Goal: Information Seeking & Learning: Learn about a topic

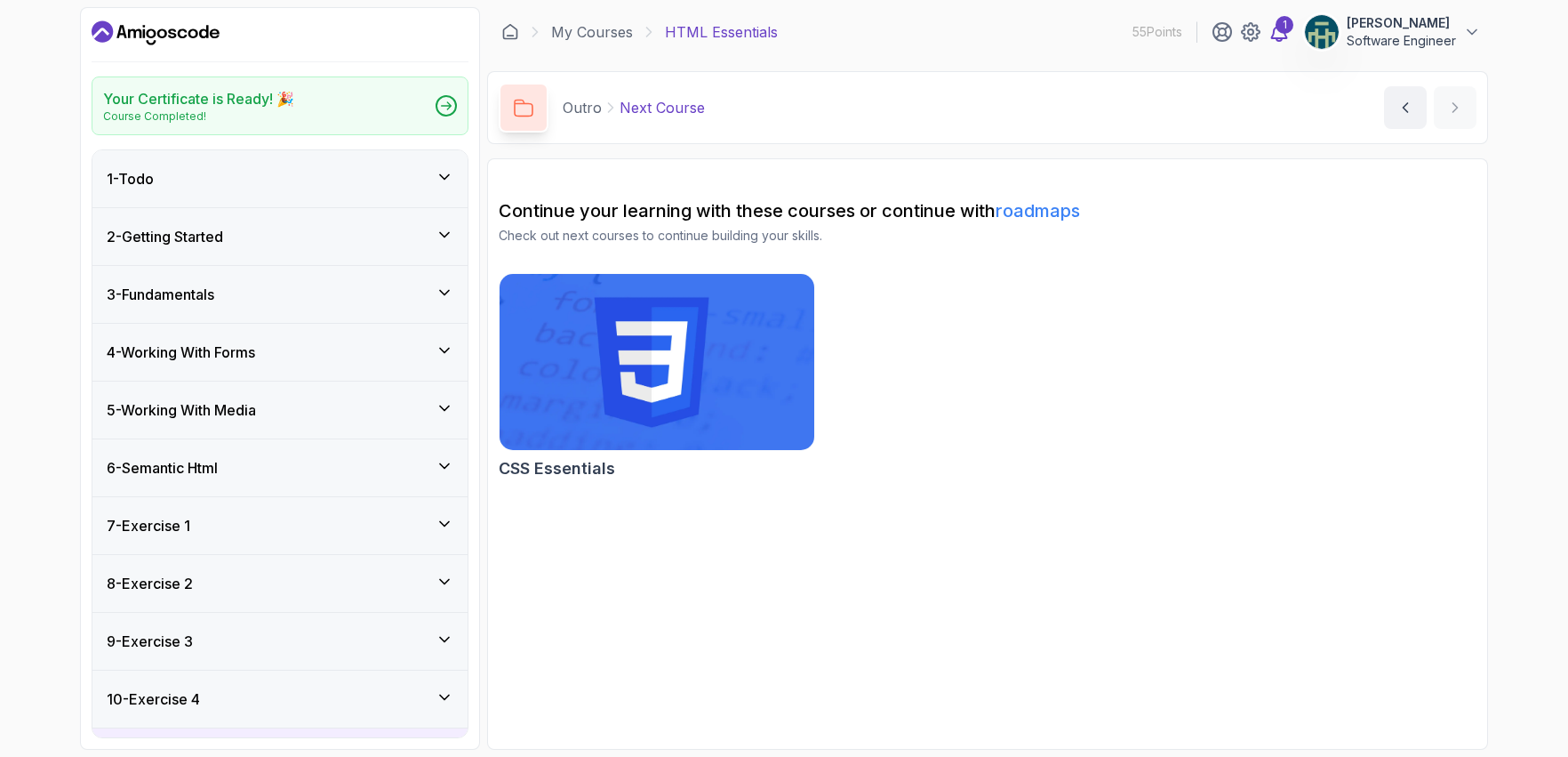
scroll to position [102, 0]
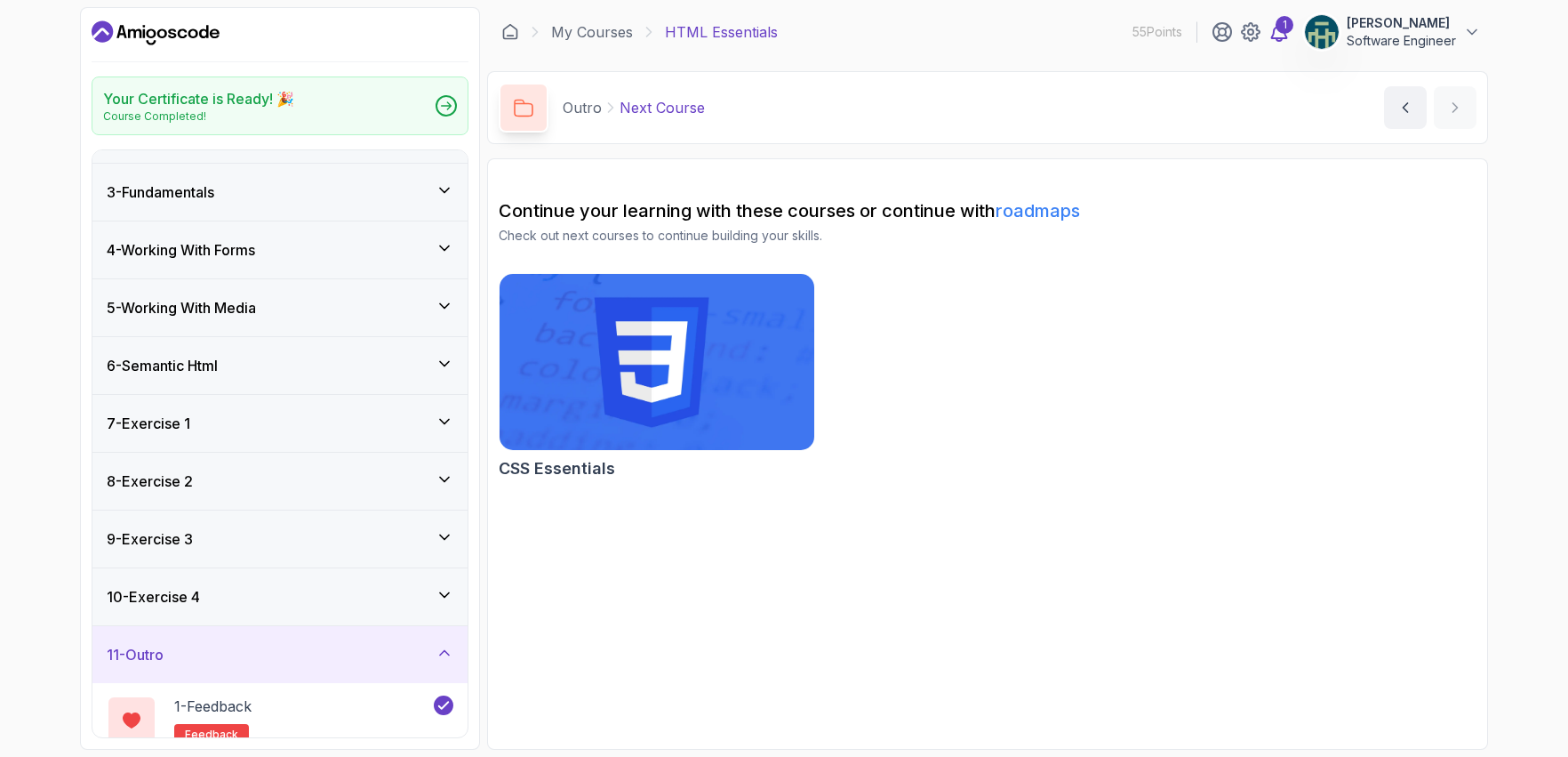
click at [1285, 28] on div "1" at bounding box center [1284, 24] width 18 height 18
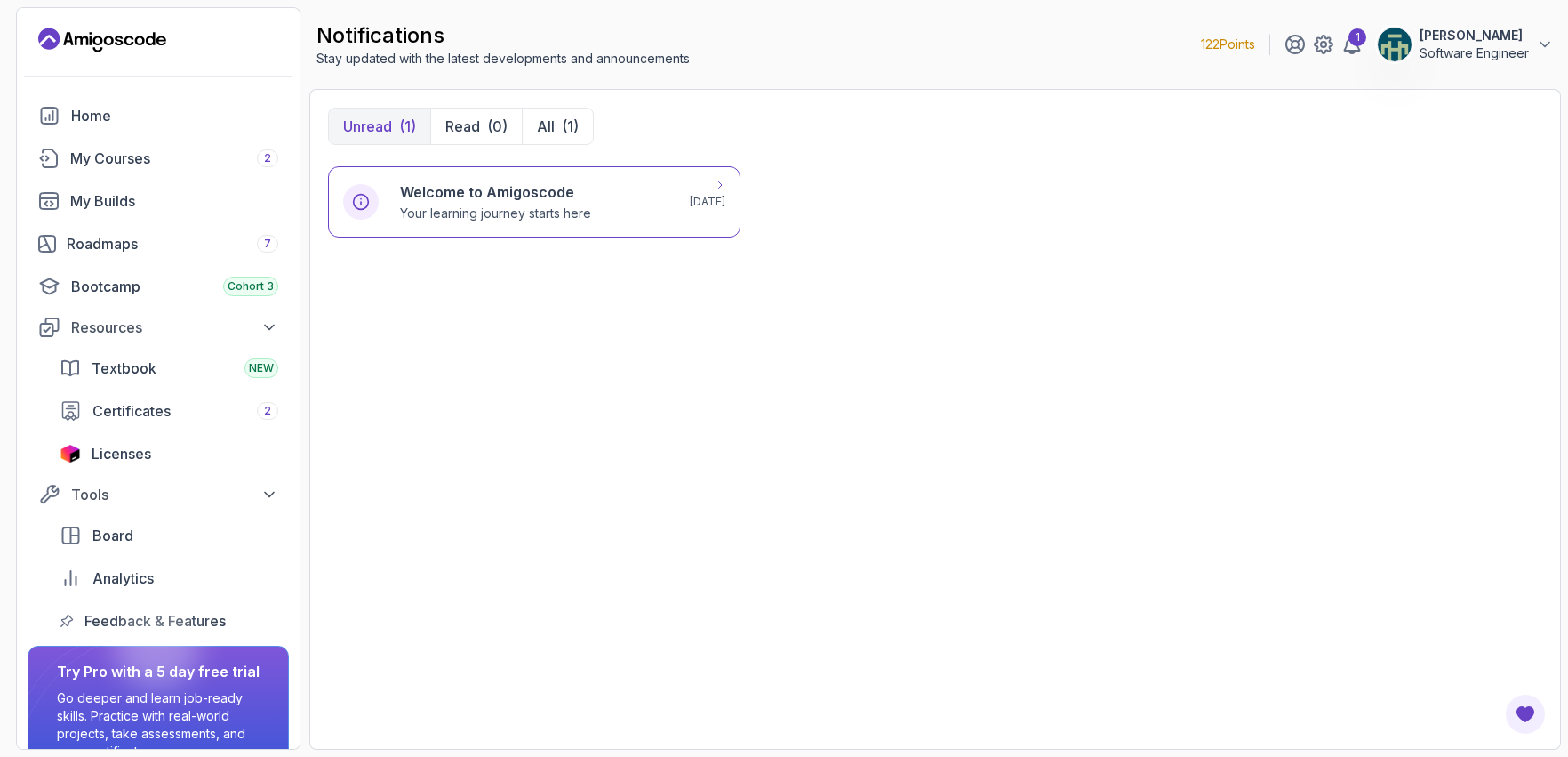
click at [690, 196] on p "[DATE]" at bounding box center [707, 201] width 35 height 14
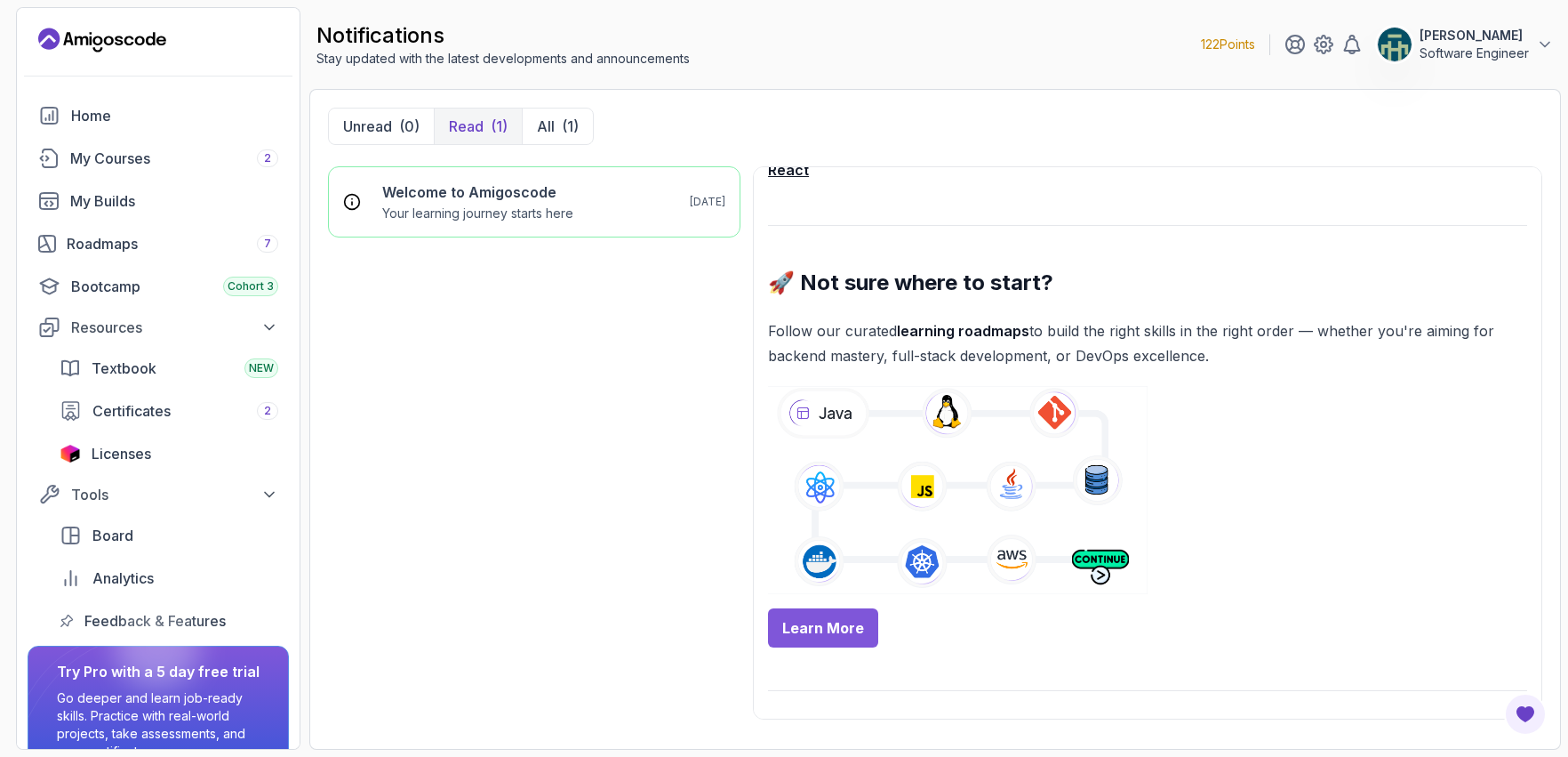
scroll to position [577, 0]
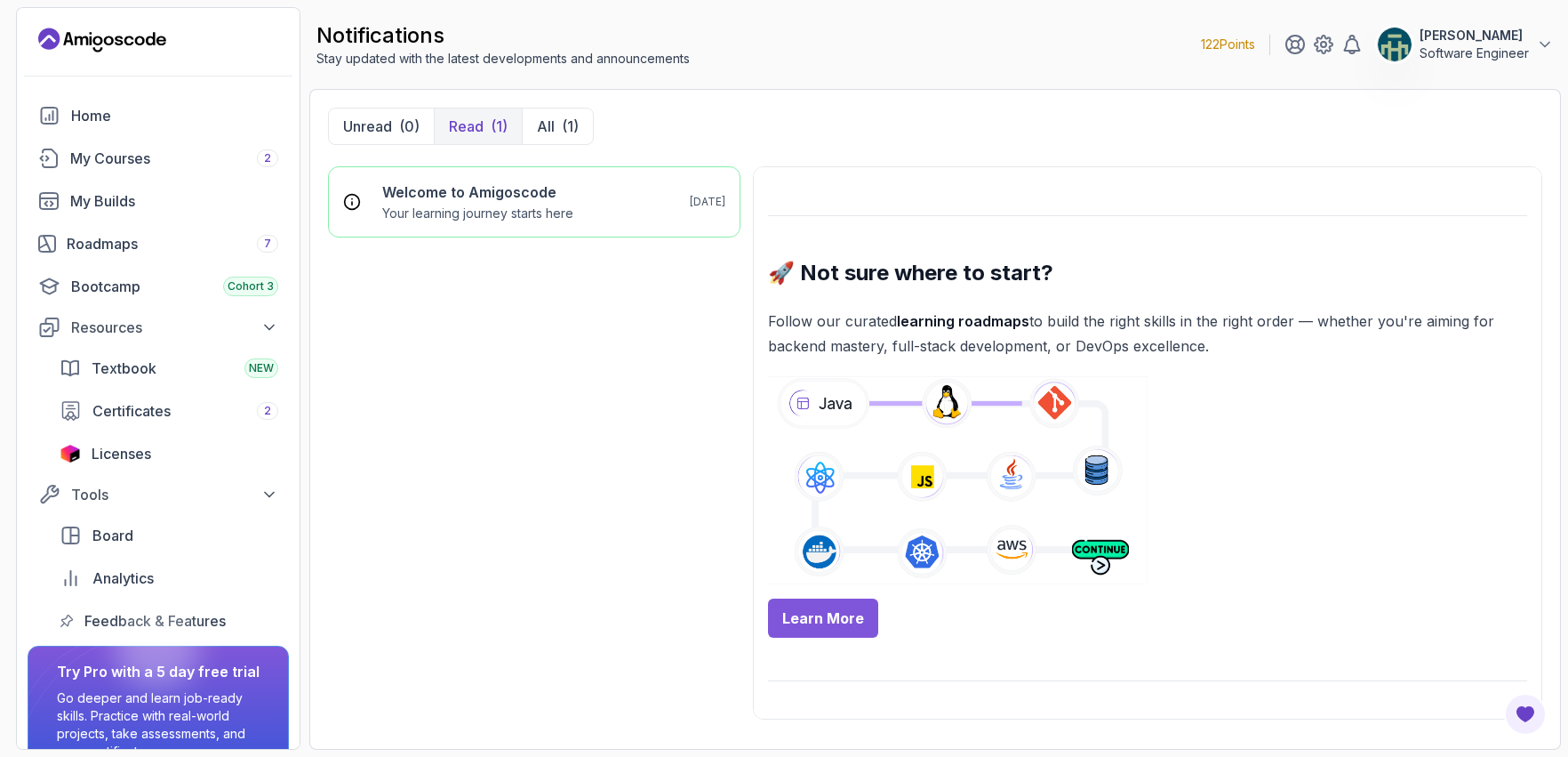
click at [836, 609] on link "Learn More" at bounding box center [823, 618] width 111 height 39
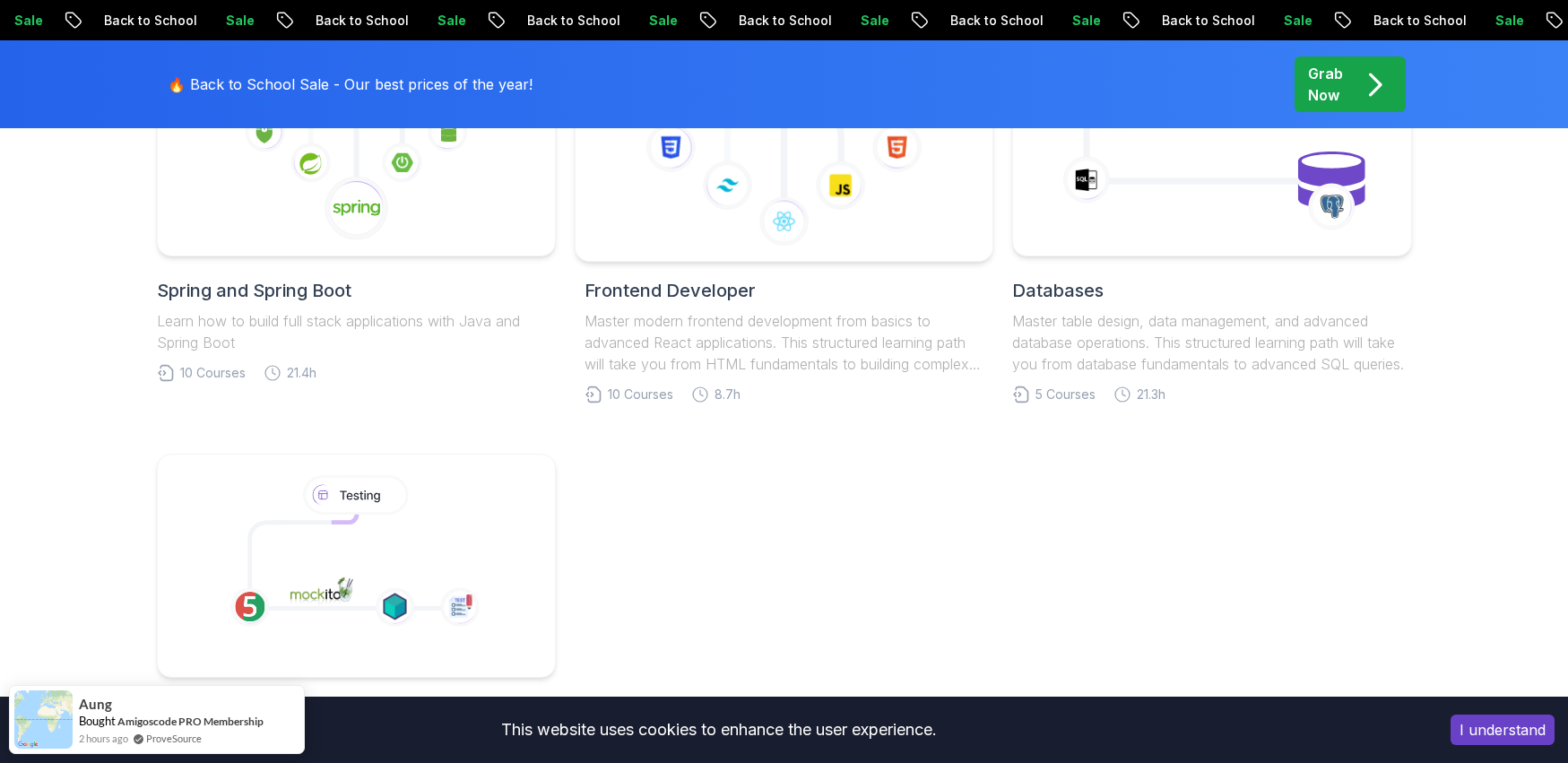
scroll to position [1008, 0]
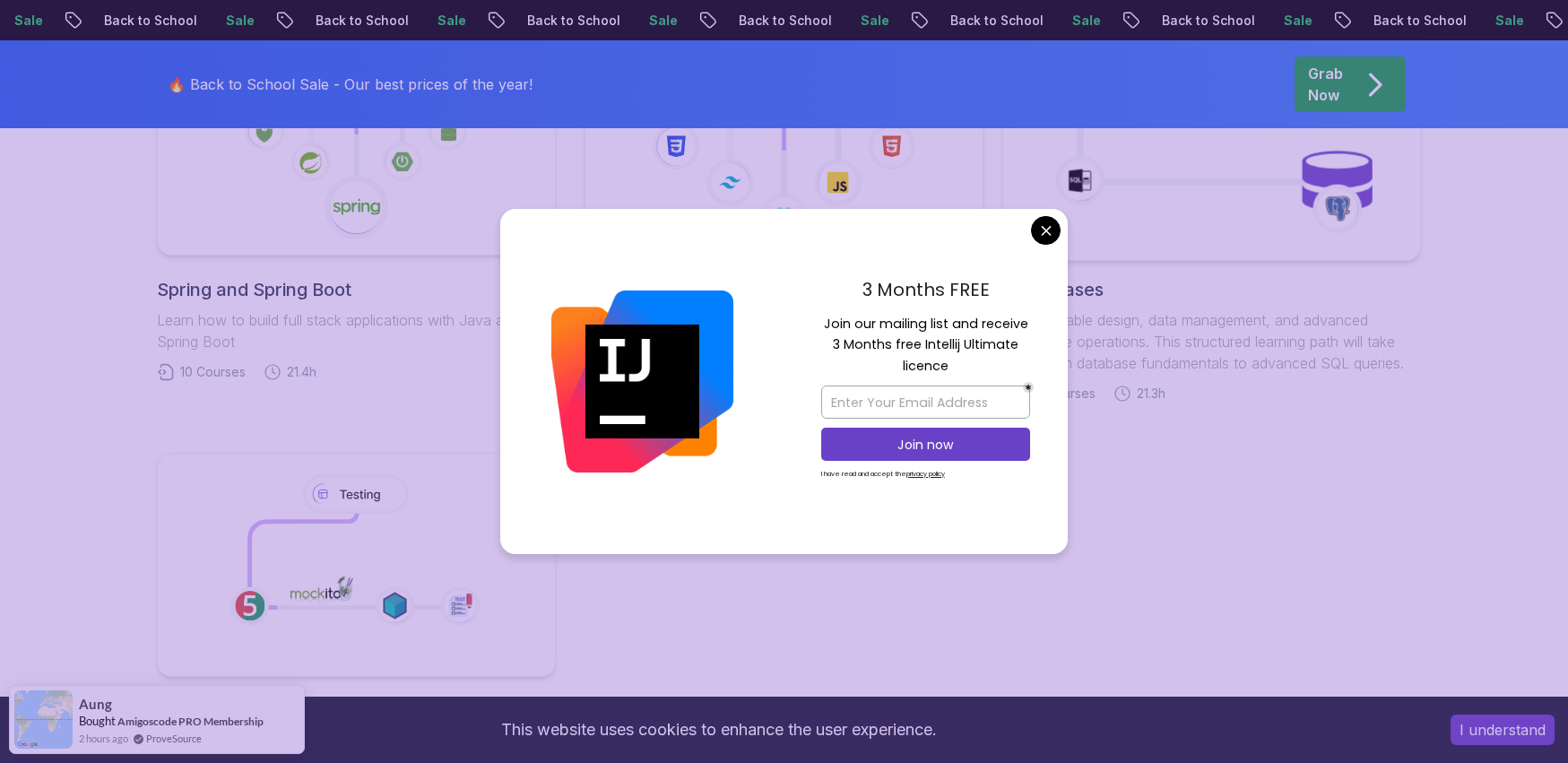
click at [1047, 230] on body "Sale Back to School Sale Back to School Sale Back to School Sale Back to School…" at bounding box center [784, 388] width 1568 height 2791
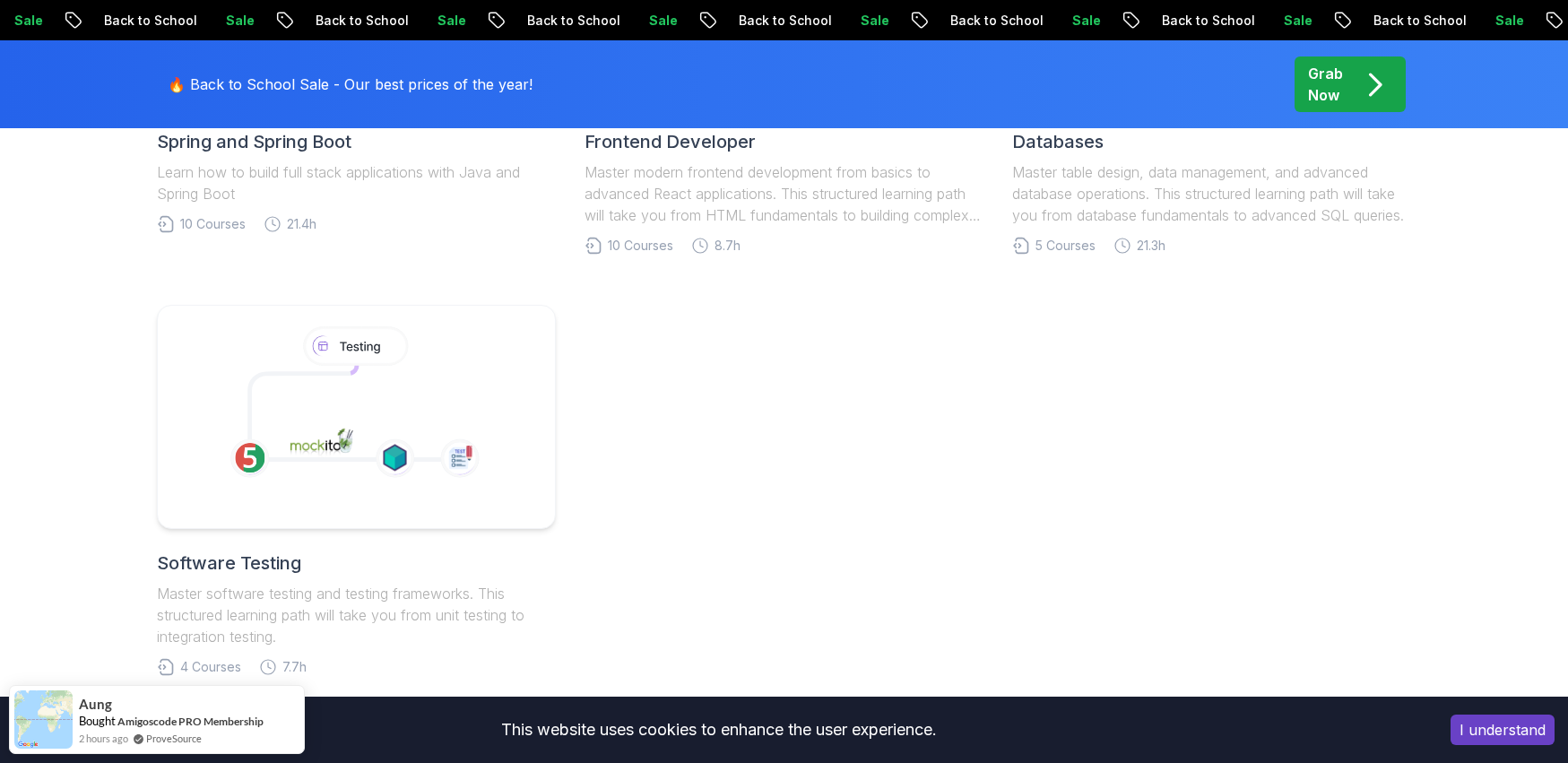
scroll to position [1262, 0]
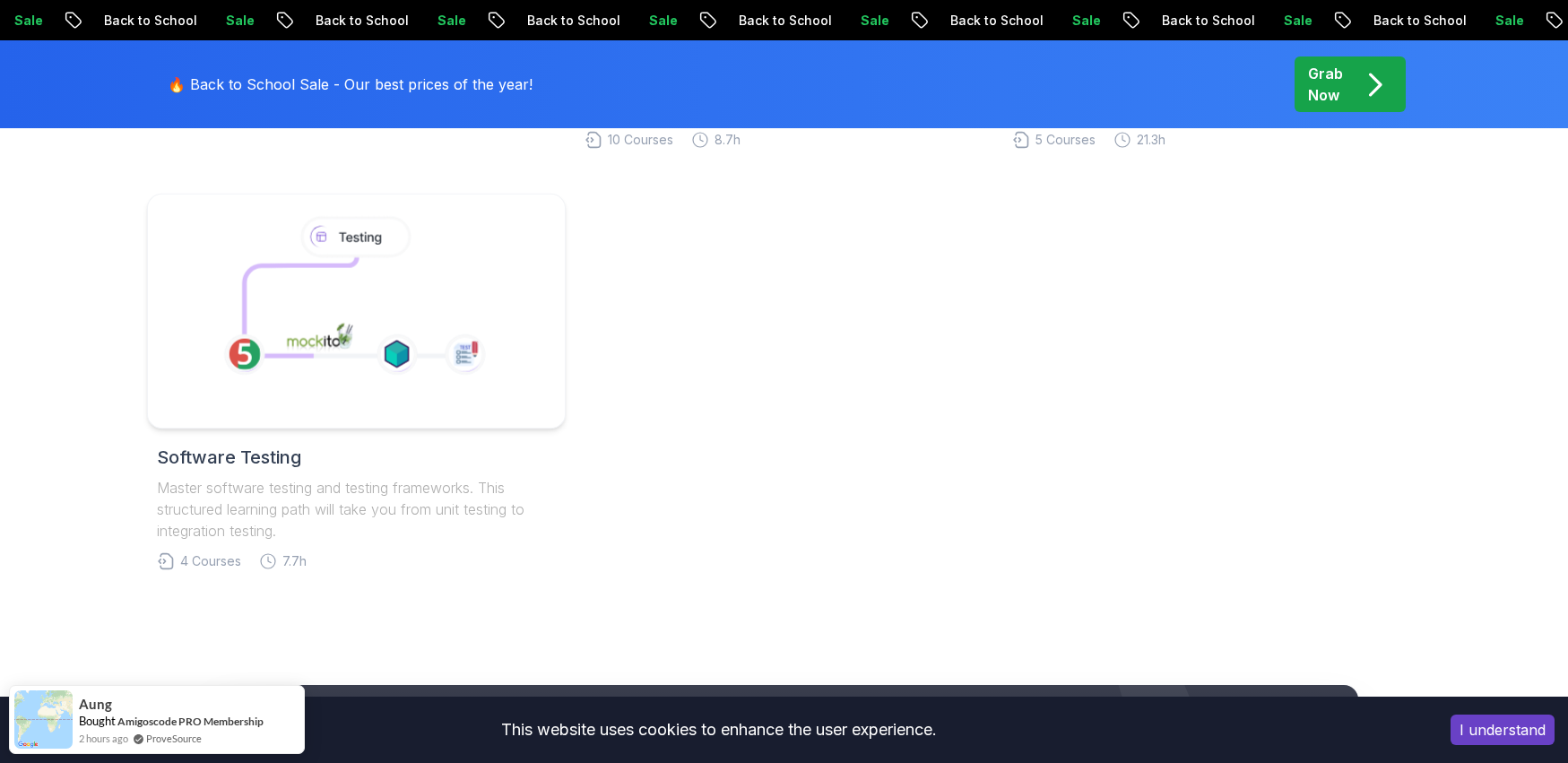
click at [485, 277] on icon at bounding box center [353, 302] width 306 height 185
click at [255, 455] on h2 "Software Testing" at bounding box center [356, 456] width 399 height 25
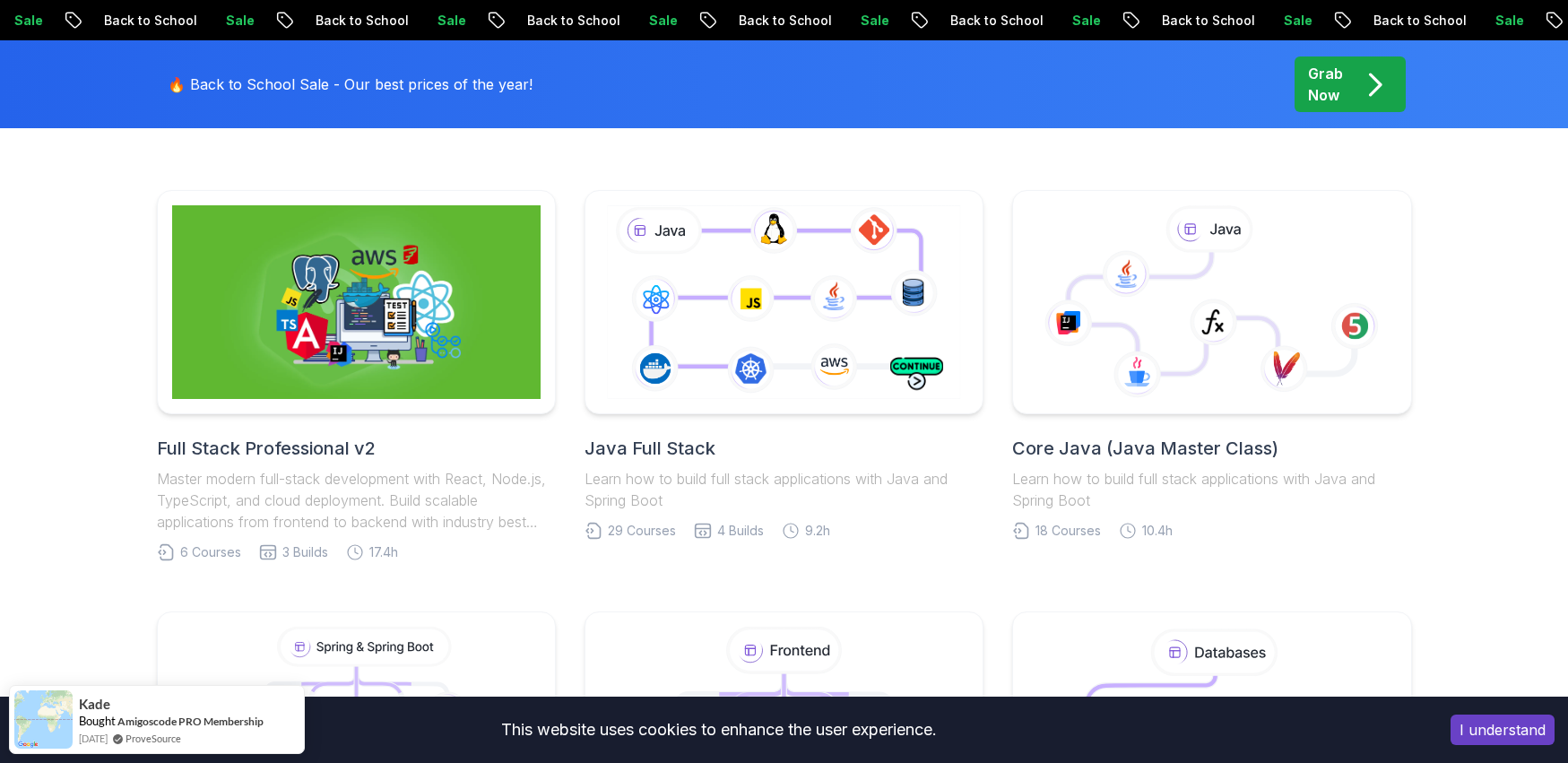
scroll to position [411, 0]
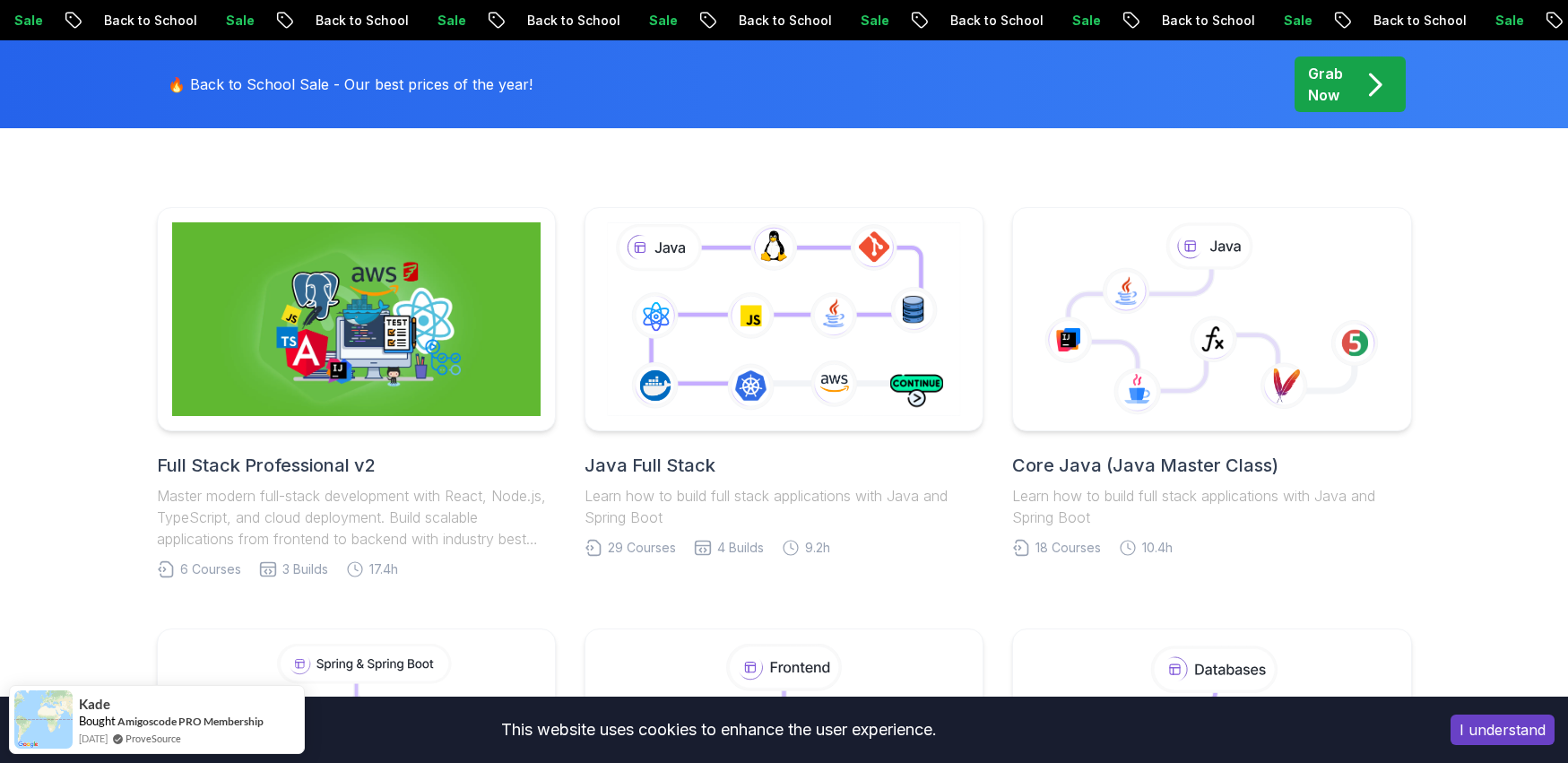
click at [660, 469] on h2 "Java Full Stack" at bounding box center [784, 465] width 399 height 25
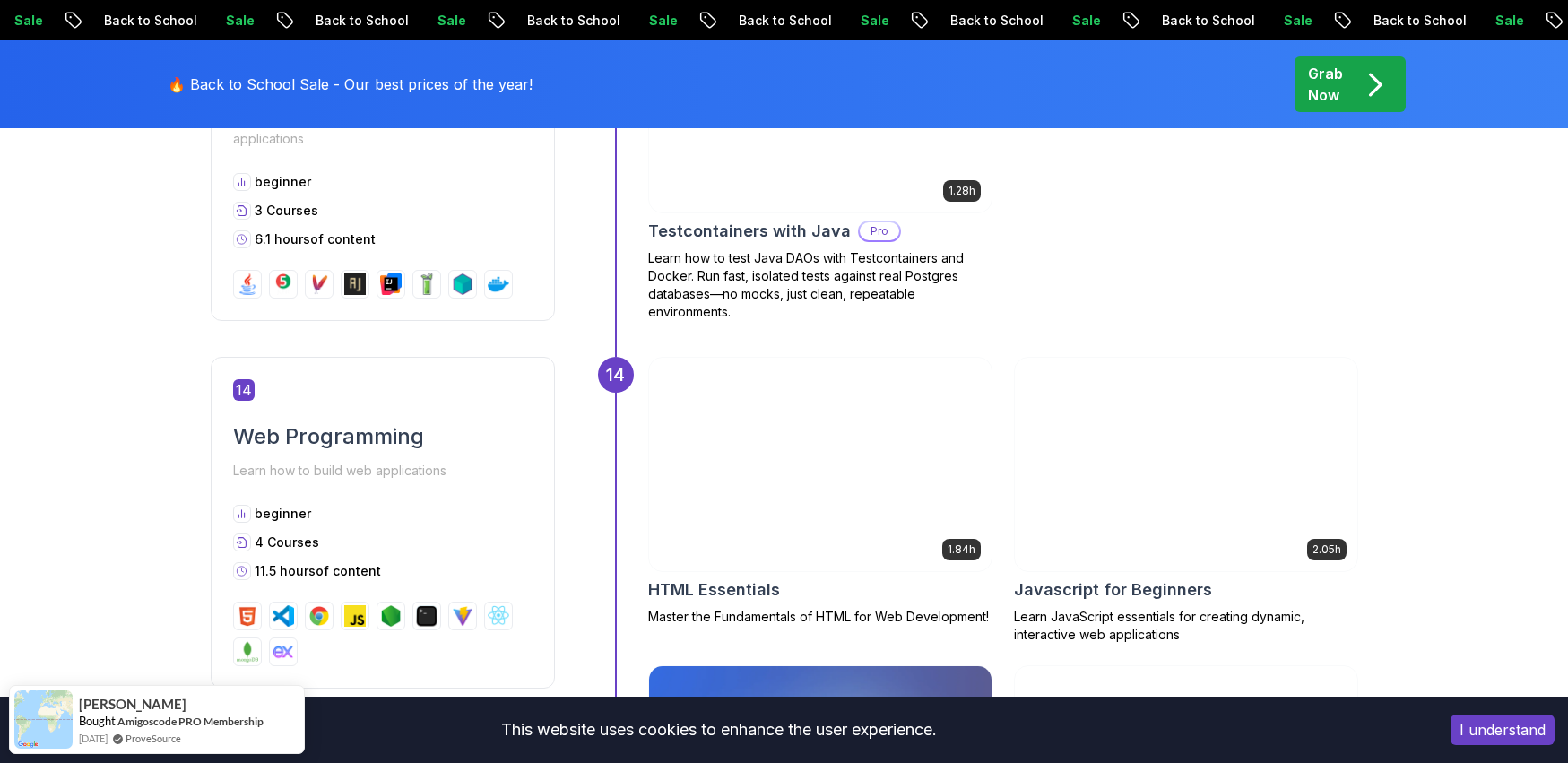
scroll to position [5986, 0]
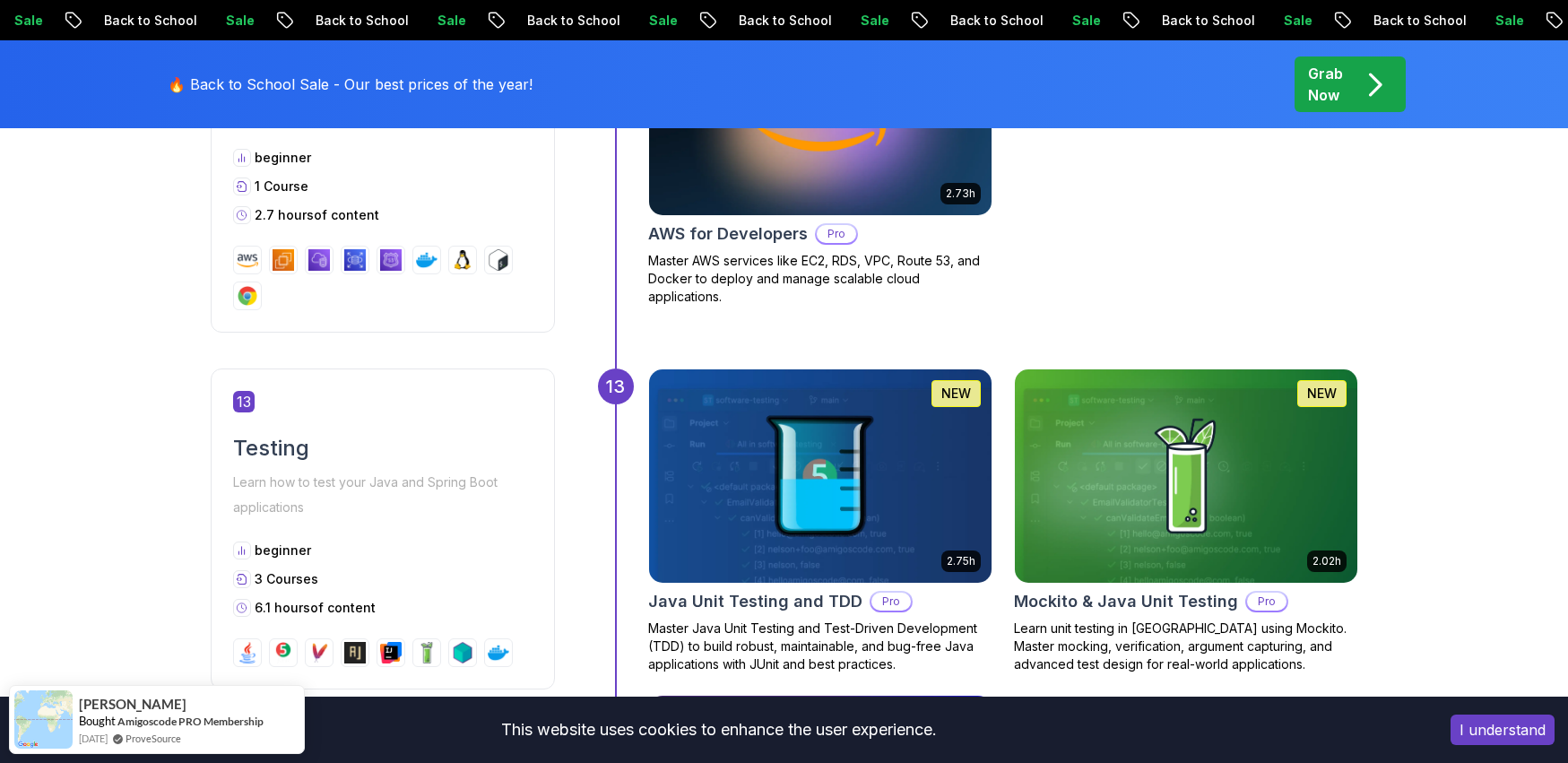
scroll to position [2028, 0]
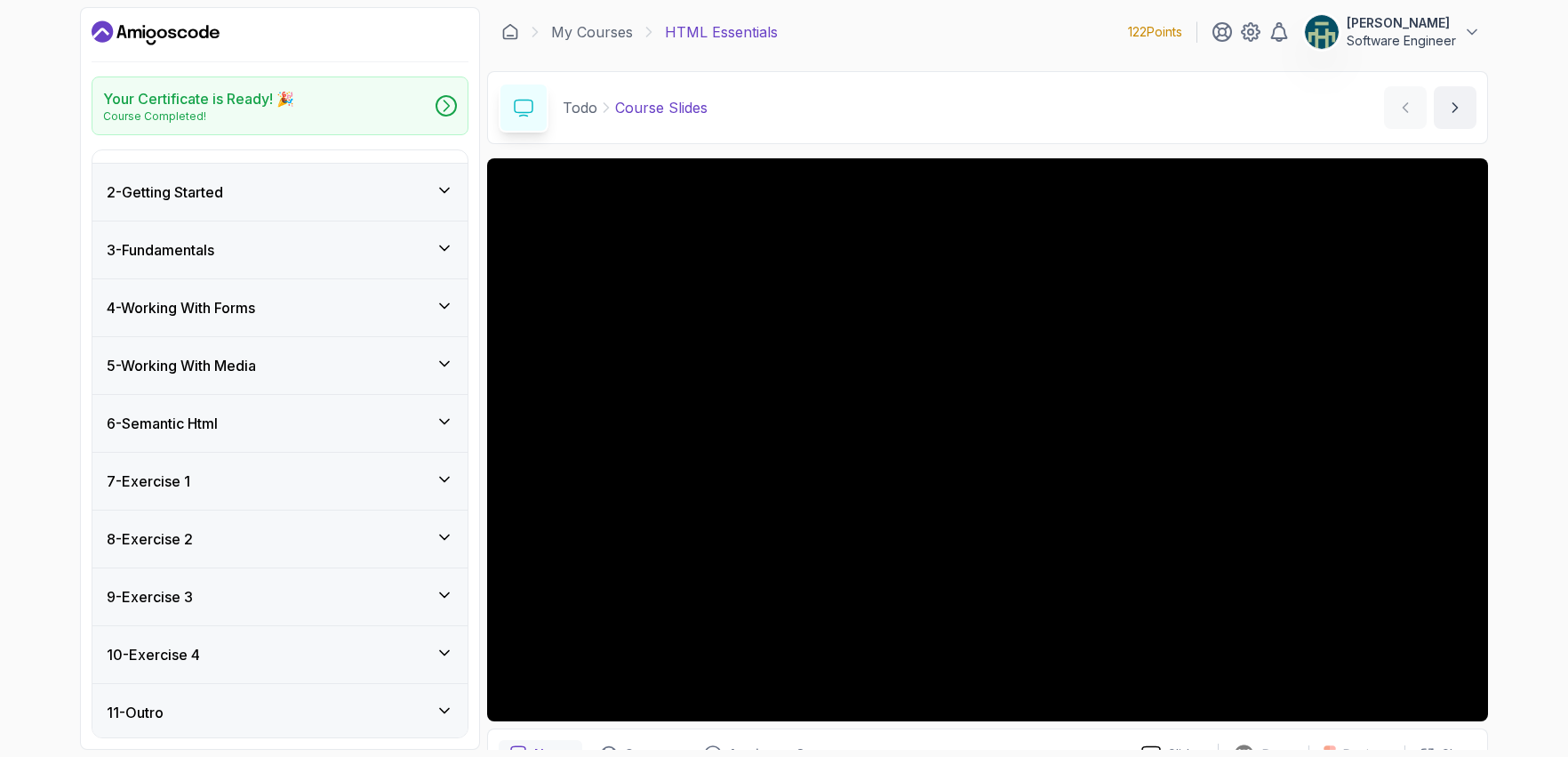
scroll to position [197, 0]
click at [315, 698] on div "11 - Outro" at bounding box center [280, 709] width 347 height 21
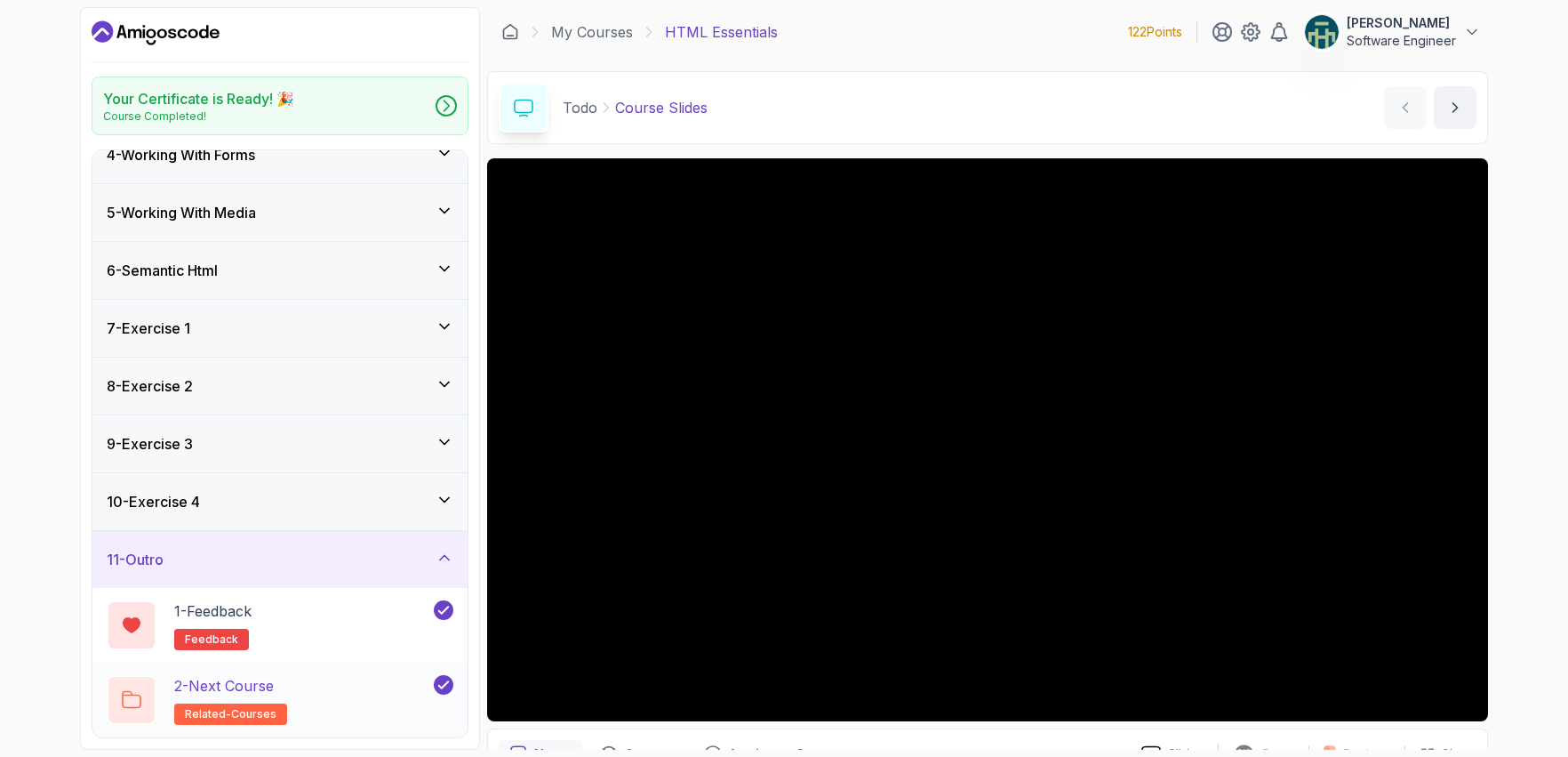
click at [336, 712] on div "2 - Next Course related-courses" at bounding box center [269, 700] width 323 height 50
